Goal: Navigation & Orientation: Find specific page/section

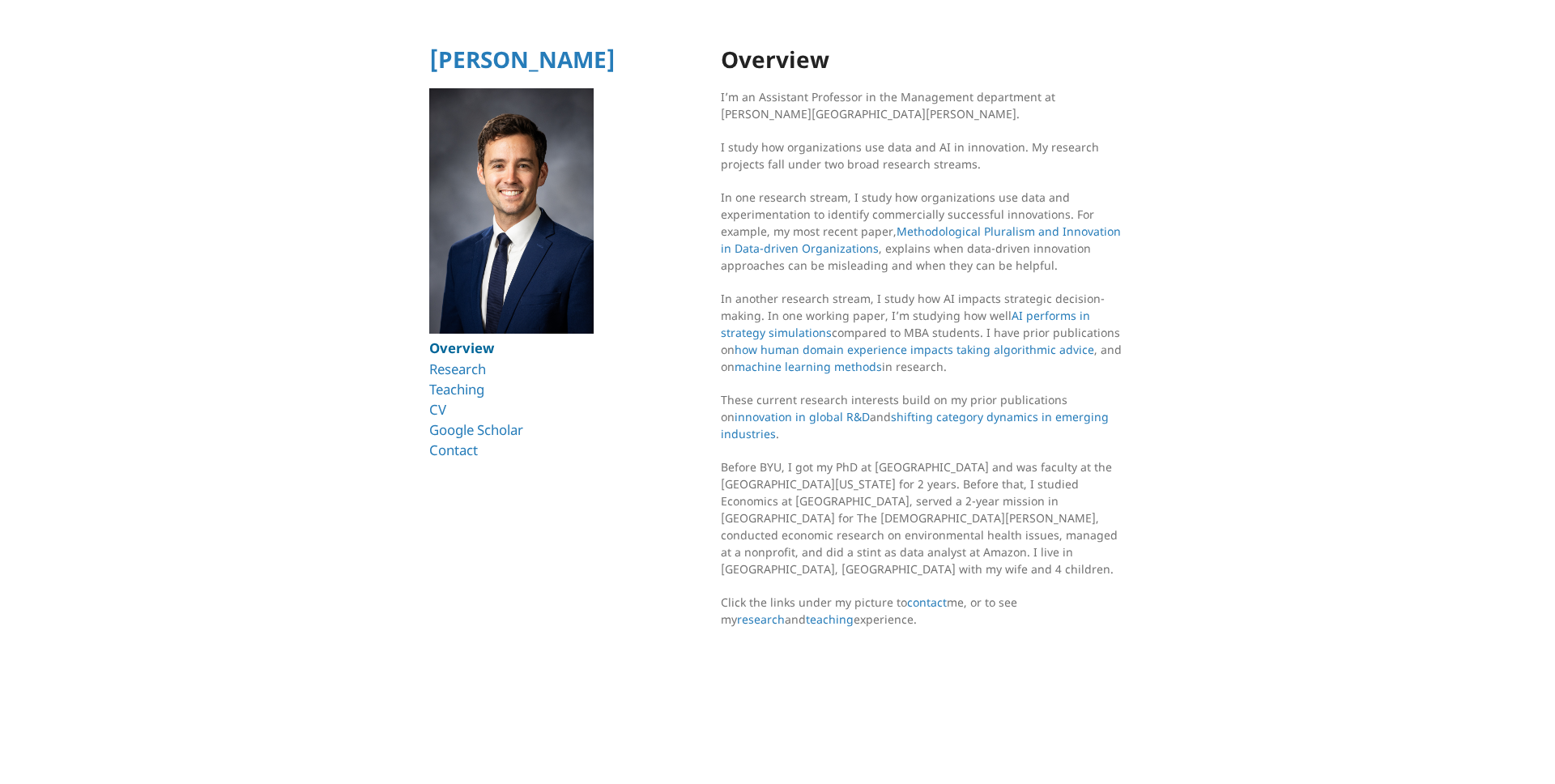
click at [471, 353] on link "Overview" at bounding box center [462, 348] width 65 height 18
click at [483, 374] on link "Research" at bounding box center [460, 368] width 62 height 18
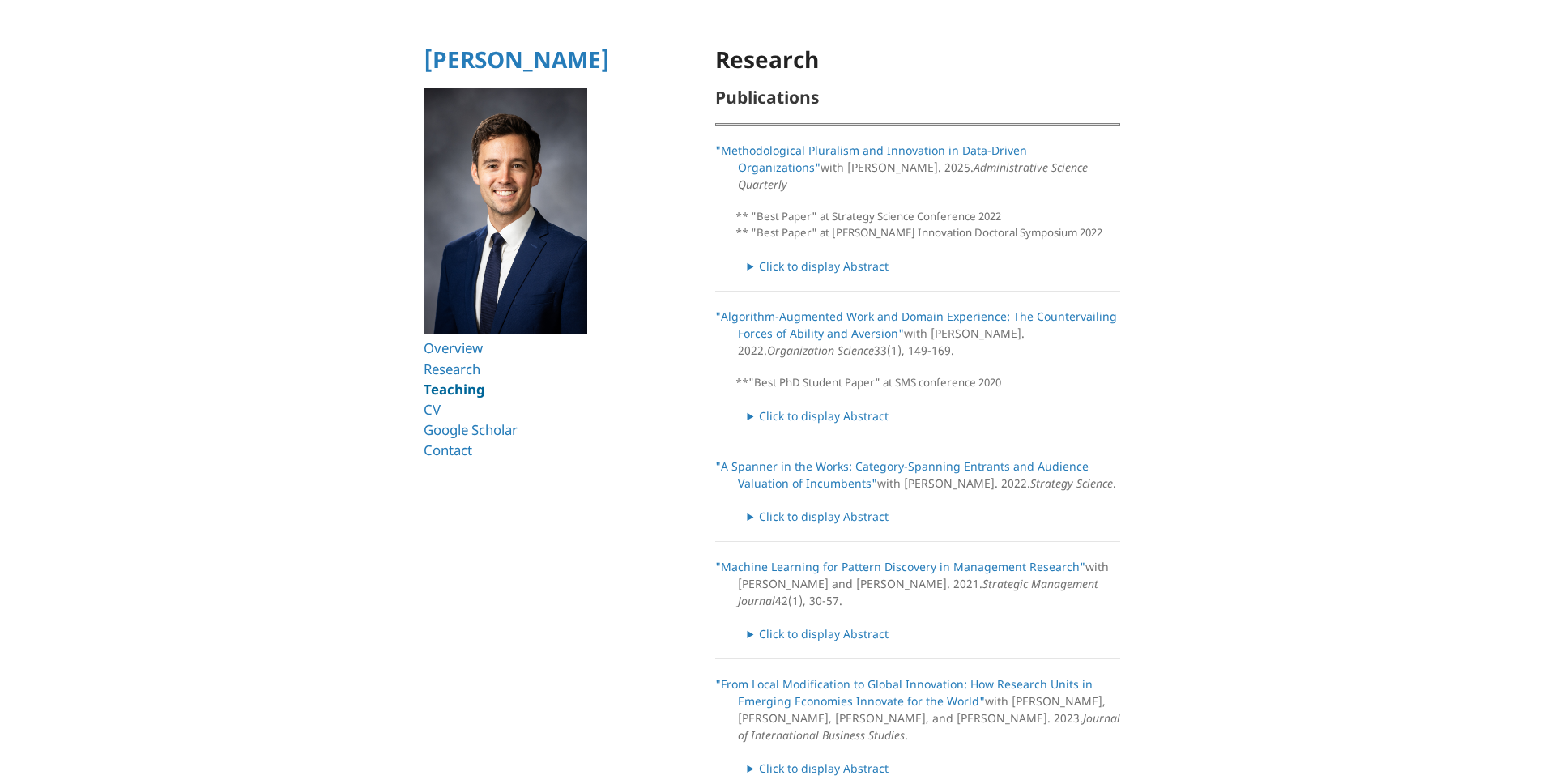
click at [475, 382] on link "Teaching" at bounding box center [454, 389] width 62 height 18
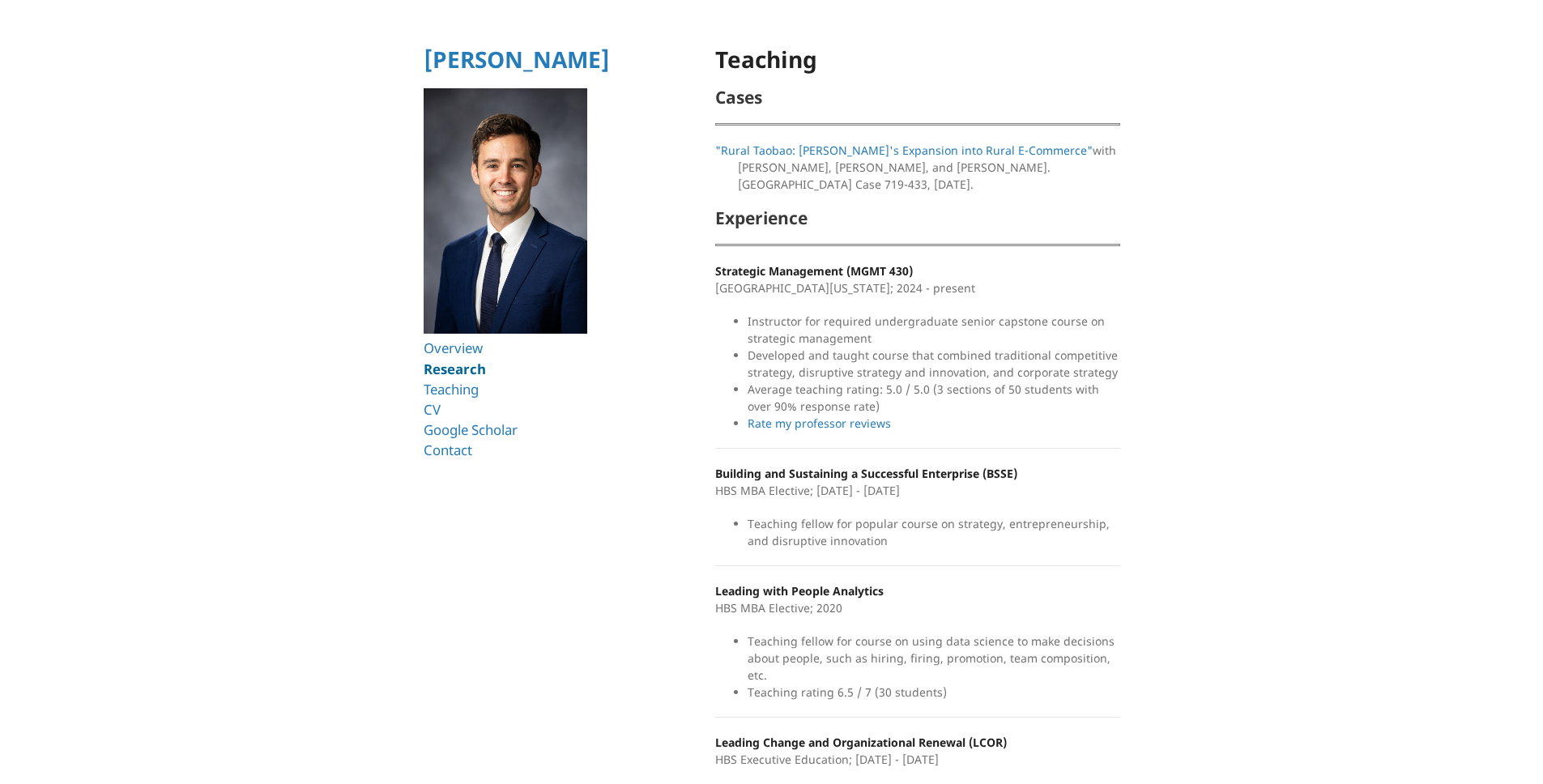
click at [472, 369] on link "Research" at bounding box center [454, 368] width 62 height 18
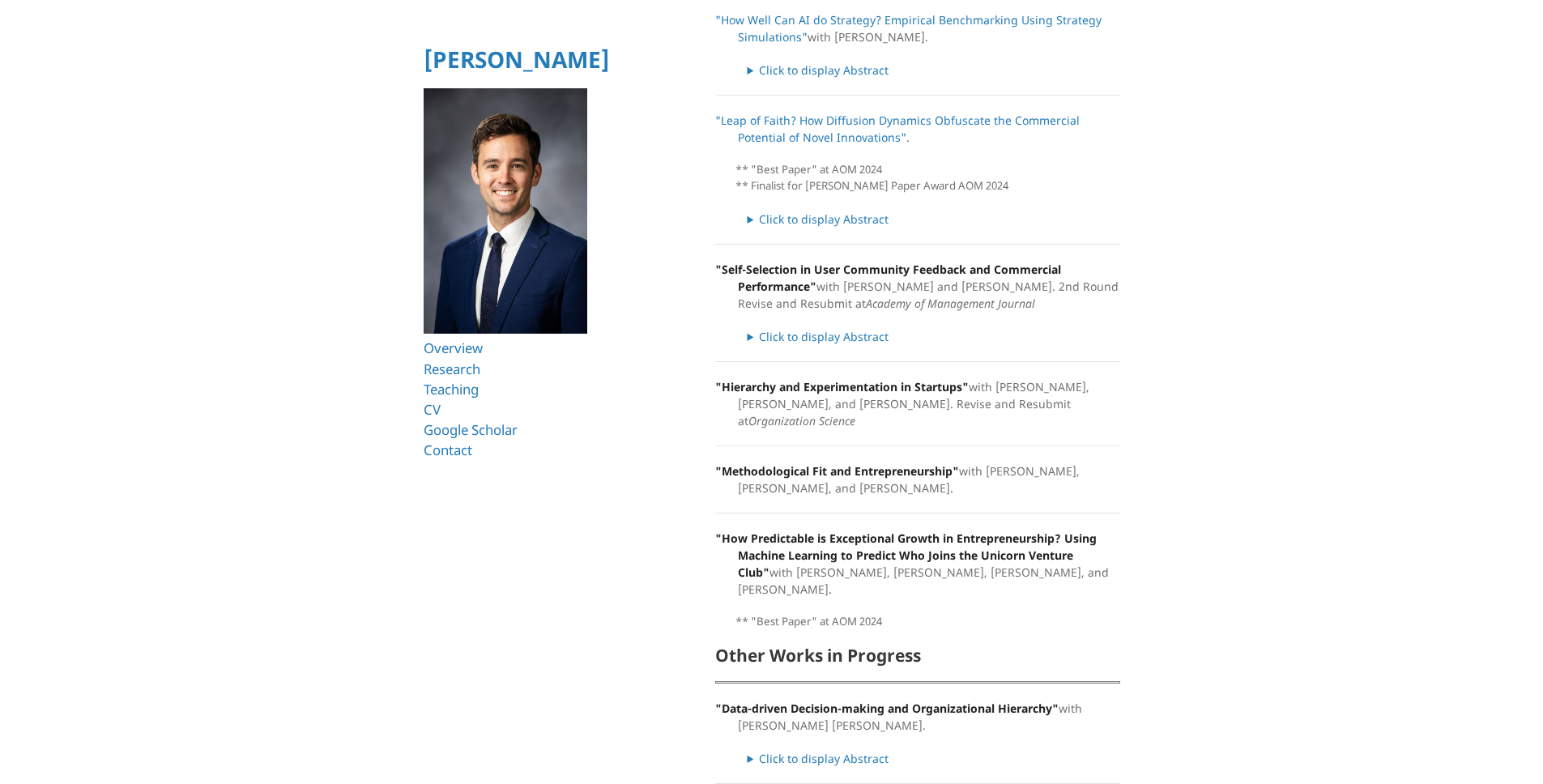
scroll to position [832, 0]
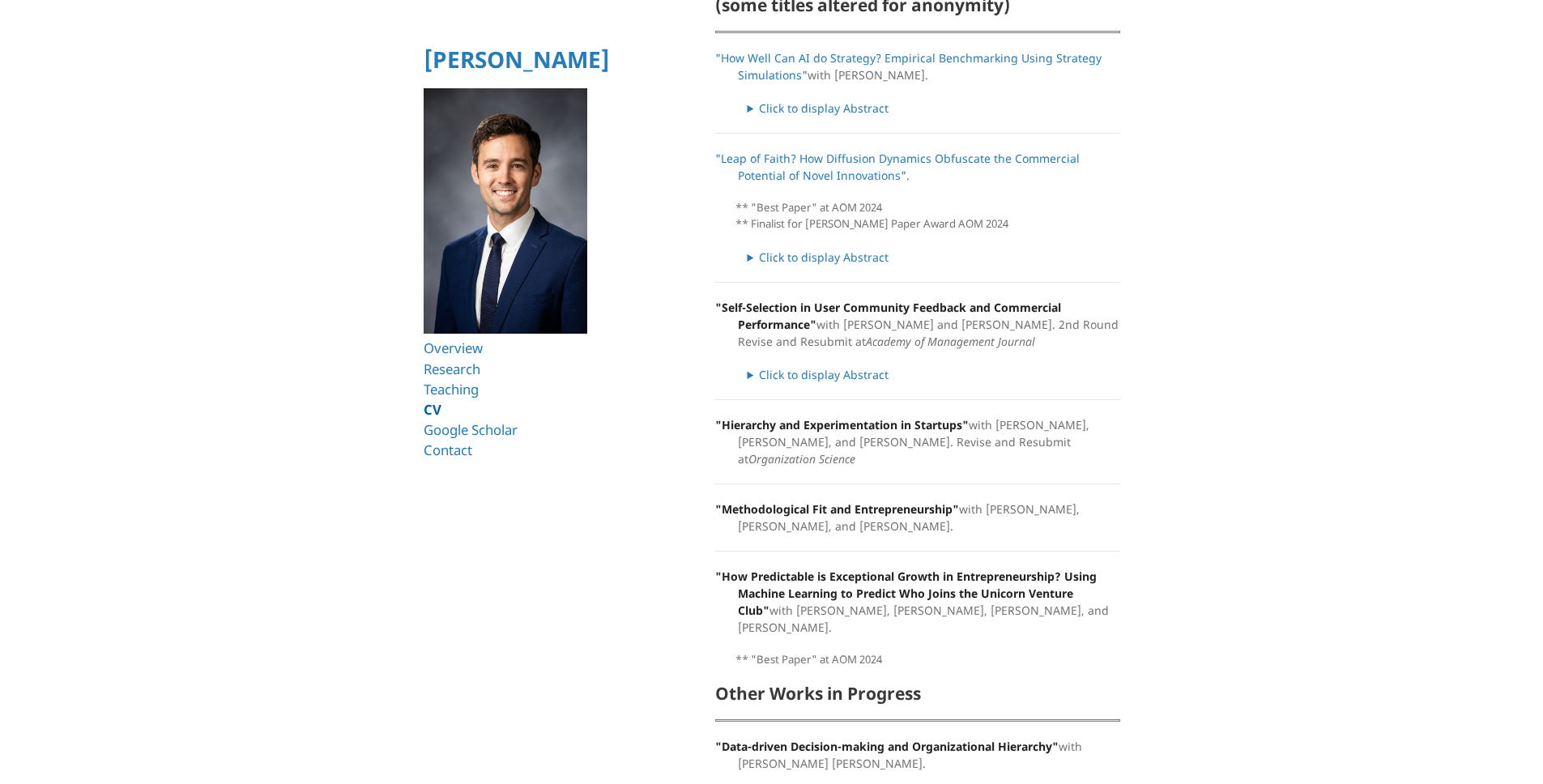
click at [438, 412] on link "CV" at bounding box center [432, 409] width 17 height 18
